Goal: Task Accomplishment & Management: Use online tool/utility

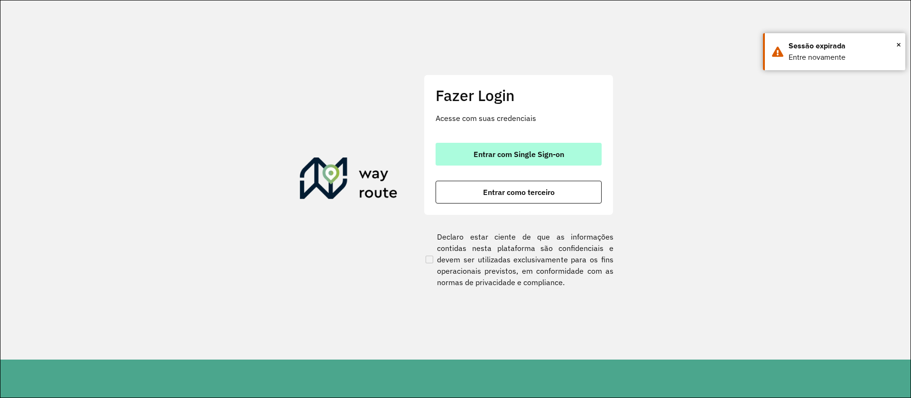
click at [502, 159] on button "Entrar com Single Sign-on" at bounding box center [519, 154] width 166 height 23
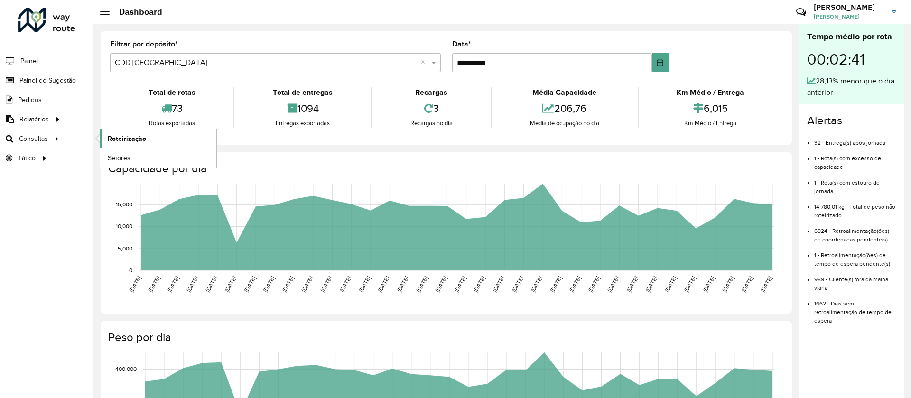
click at [122, 134] on span "Roteirização" at bounding box center [127, 139] width 38 height 10
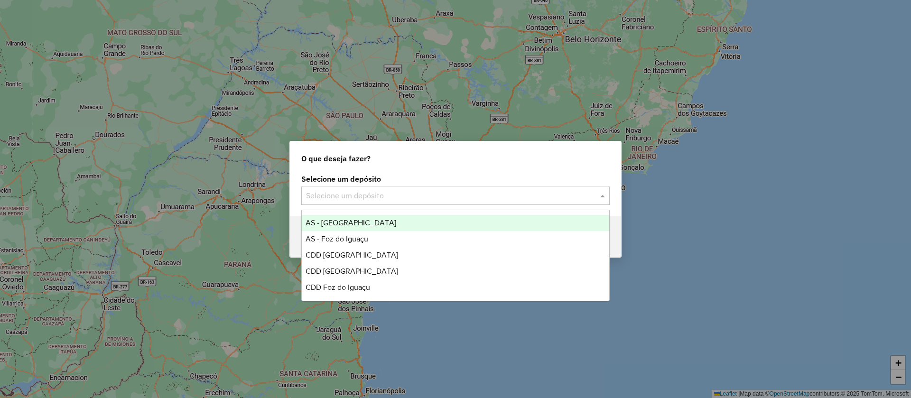
click at [431, 193] on input "text" at bounding box center [446, 195] width 280 height 11
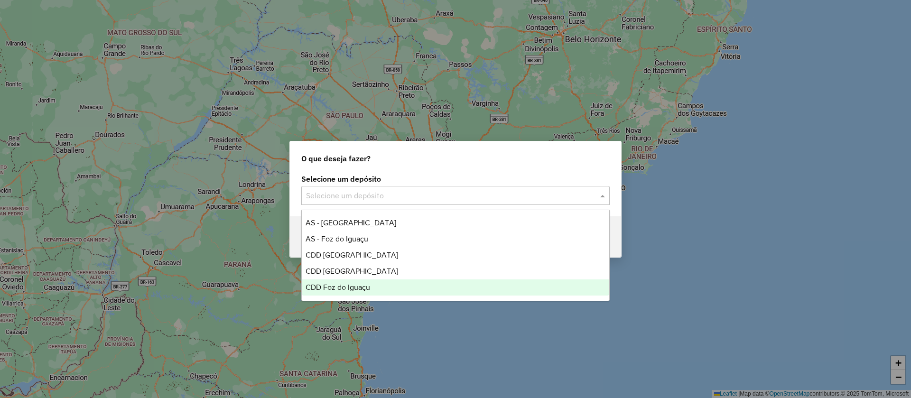
click at [409, 292] on div "CDD Foz do Iguaçu" at bounding box center [456, 288] width 308 height 16
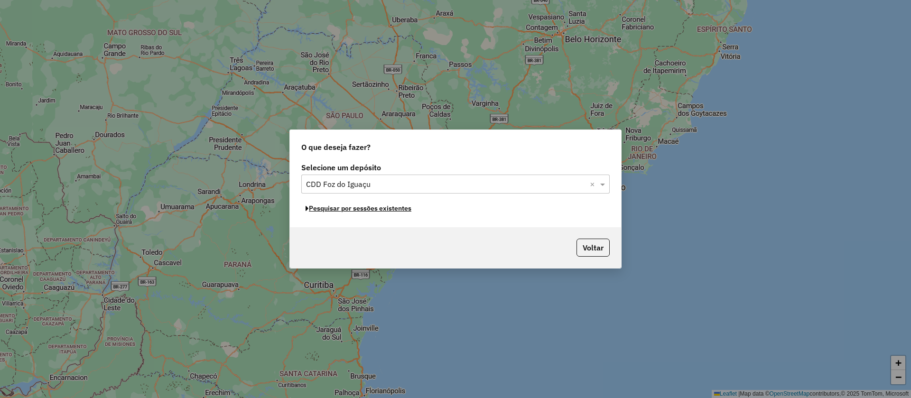
click at [372, 213] on button "Pesquisar por sessões existentes" at bounding box center [358, 208] width 114 height 15
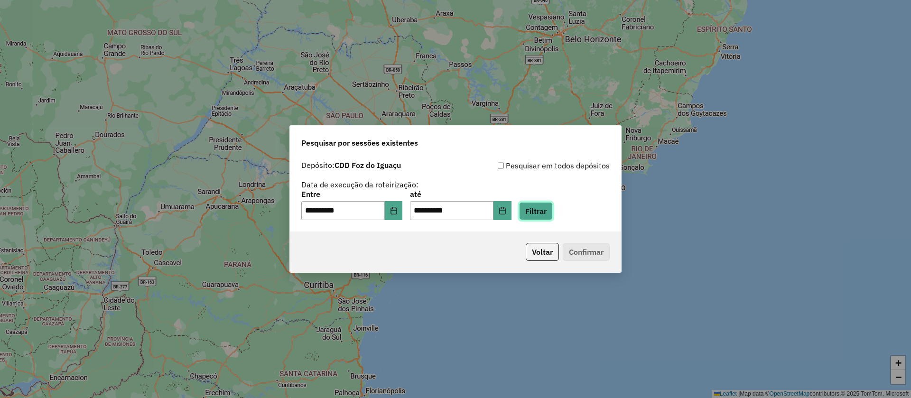
click at [549, 213] on button "Filtrar" at bounding box center [536, 211] width 34 height 18
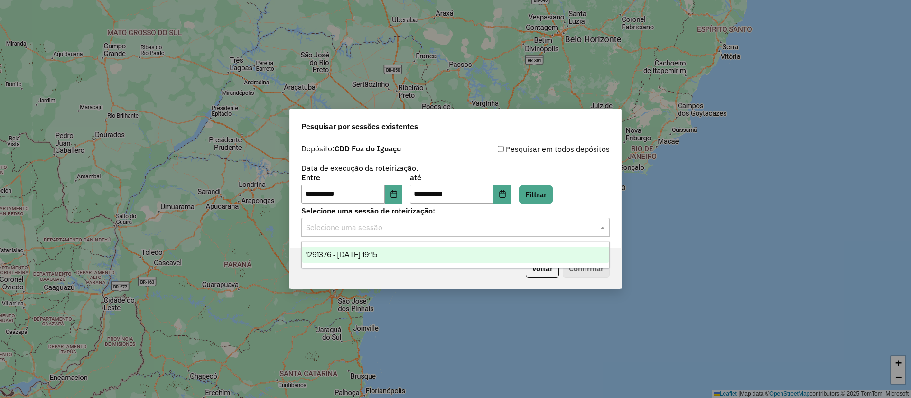
click at [407, 230] on input "text" at bounding box center [446, 227] width 280 height 11
click at [400, 258] on div "1291376 - 09/10/2025 19:15" at bounding box center [456, 255] width 308 height 16
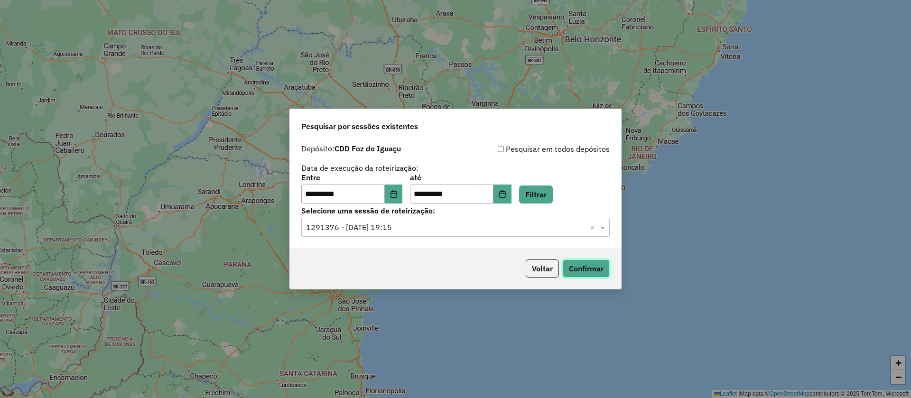
click at [581, 262] on button "Confirmar" at bounding box center [586, 269] width 47 height 18
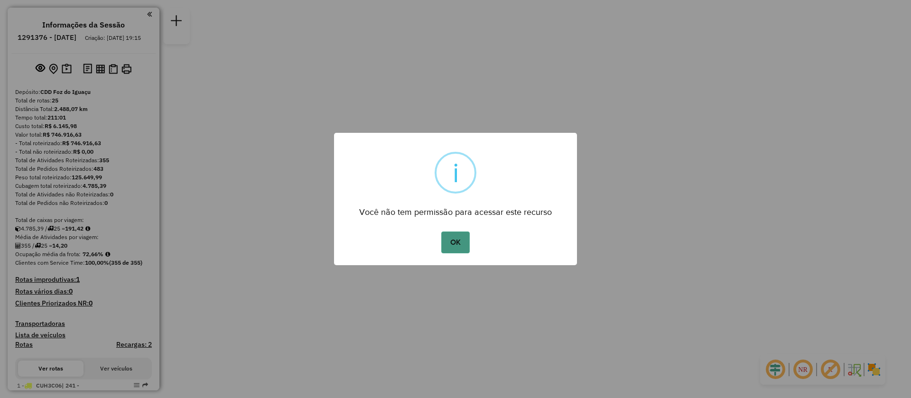
click at [449, 248] on button "OK" at bounding box center [455, 243] width 28 height 22
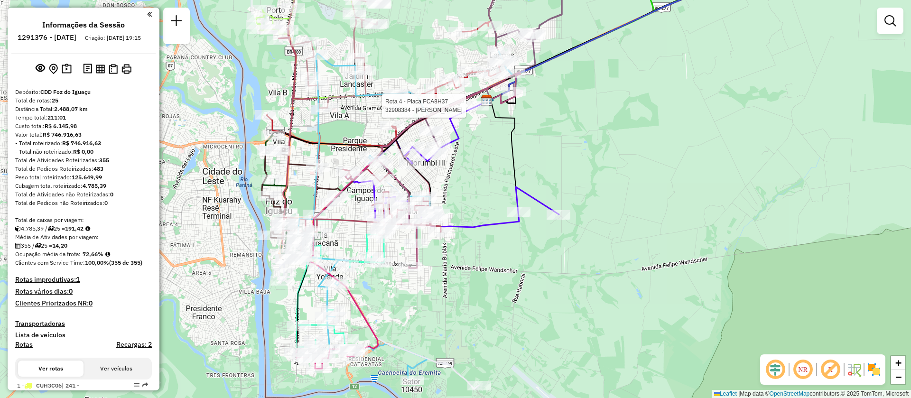
select select "**********"
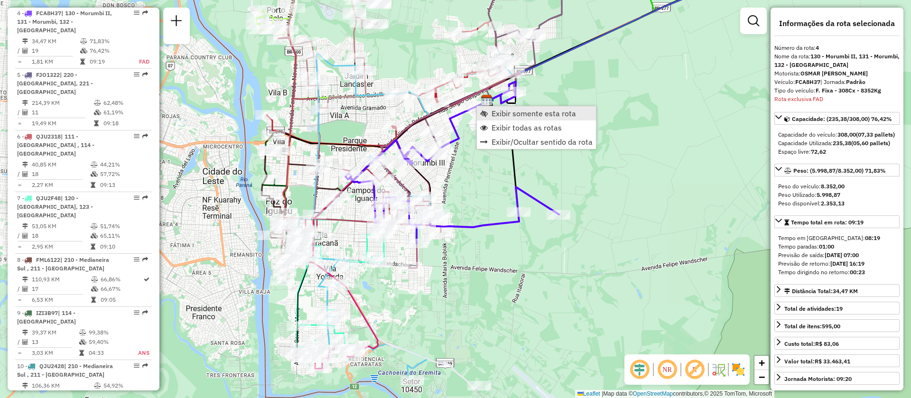
scroll to position [540, 0]
click at [506, 118] on link "Exibir somente esta rota" at bounding box center [536, 113] width 119 height 14
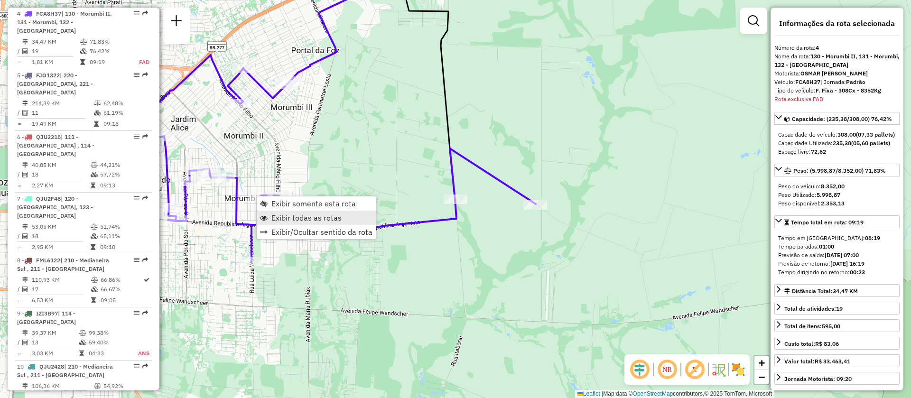
click at [289, 214] on span "Exibir todas as rotas" at bounding box center [307, 218] width 70 height 8
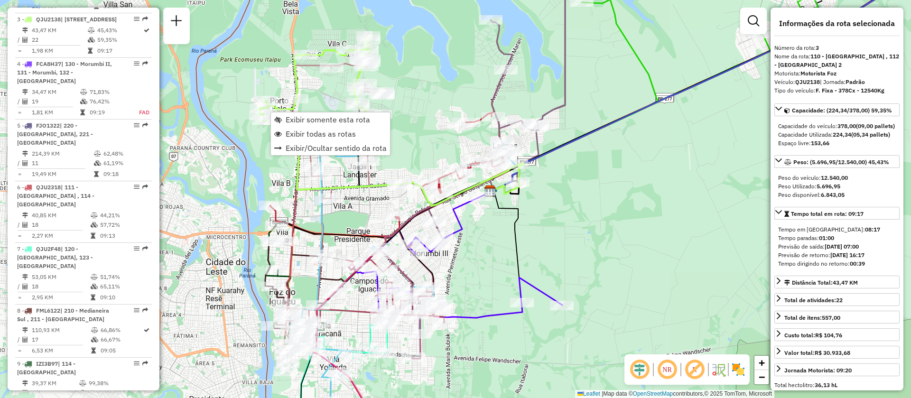
scroll to position [487, 0]
click at [280, 116] on span "Exibir somente esta rota" at bounding box center [278, 120] width 8 height 8
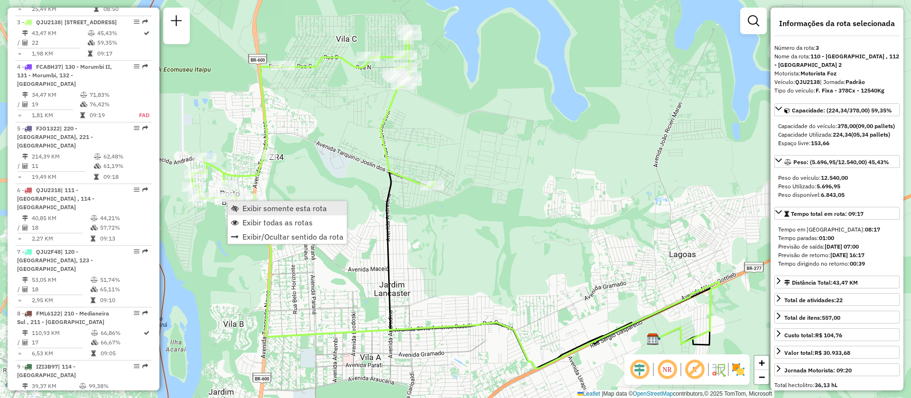
click at [247, 213] on link "Exibir somente esta rota" at bounding box center [287, 208] width 119 height 14
click at [229, 219] on span "Exibir todas as rotas" at bounding box center [228, 223] width 8 height 8
